Goal: Task Accomplishment & Management: Use online tool/utility

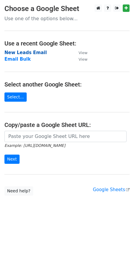
click at [34, 52] on strong "New Leads Email" at bounding box center [25, 52] width 42 height 5
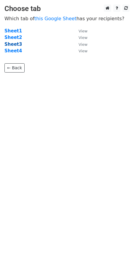
click at [16, 45] on strong "Sheet3" at bounding box center [13, 44] width 18 height 5
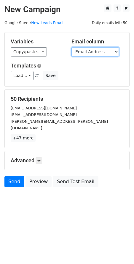
click at [118, 52] on select "First Name Email Address" at bounding box center [96, 51] width 48 height 9
click at [72, 47] on select "First Name Email Address" at bounding box center [96, 51] width 48 height 9
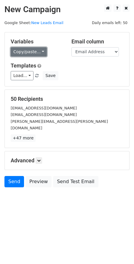
click at [39, 51] on link "Copy/paste..." at bounding box center [29, 51] width 36 height 9
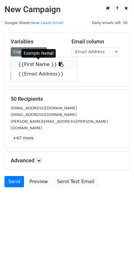
click at [59, 65] on icon at bounding box center [61, 64] width 5 height 5
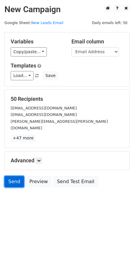
click at [10, 176] on link "Send" at bounding box center [14, 181] width 20 height 11
